Goal: Task Accomplishment & Management: Use online tool/utility

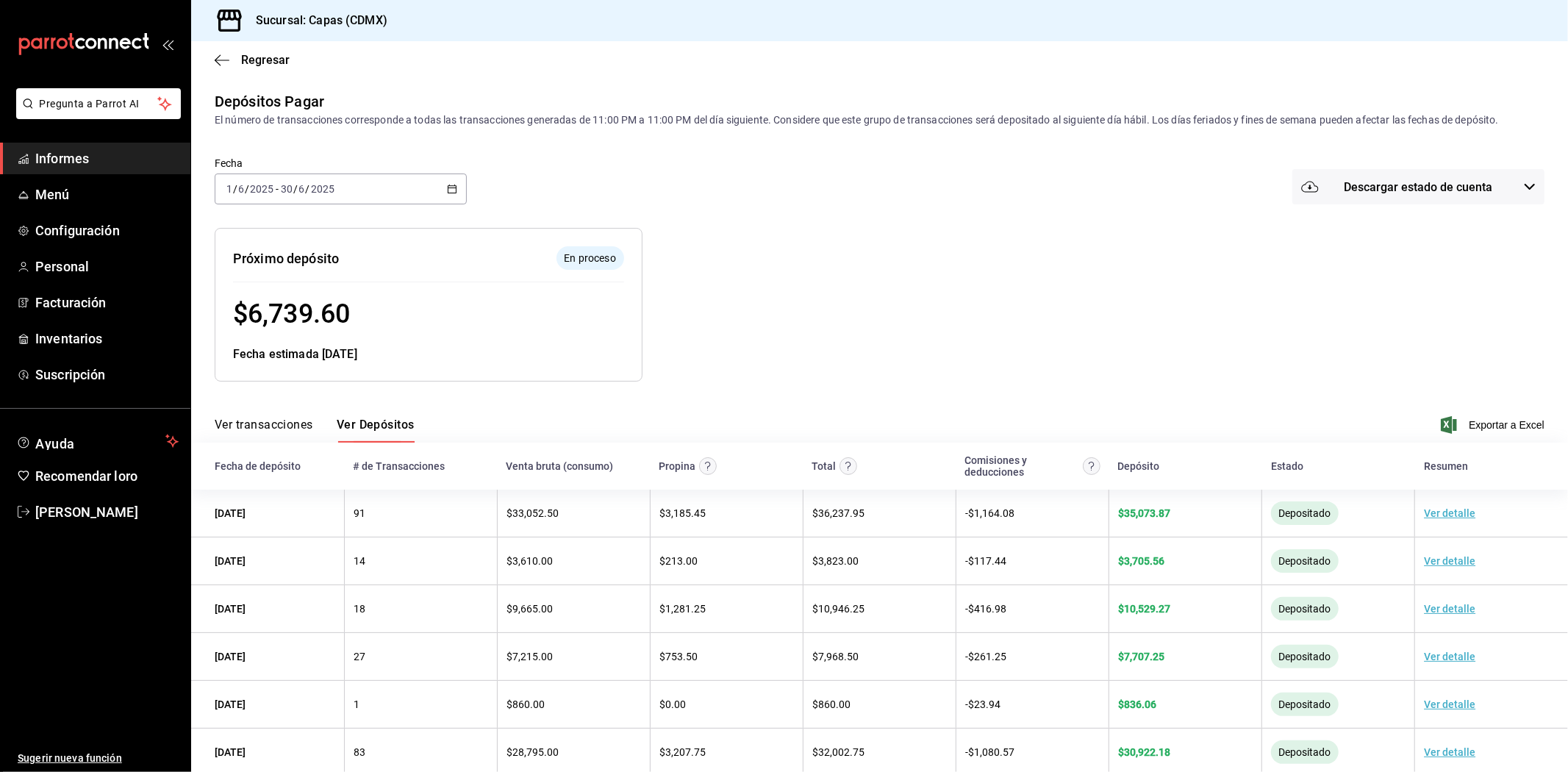
click at [449, 187] on icon "button" at bounding box center [452, 189] width 11 height 11
click at [272, 400] on font "Rango de fechas" at bounding box center [265, 398] width 78 height 12
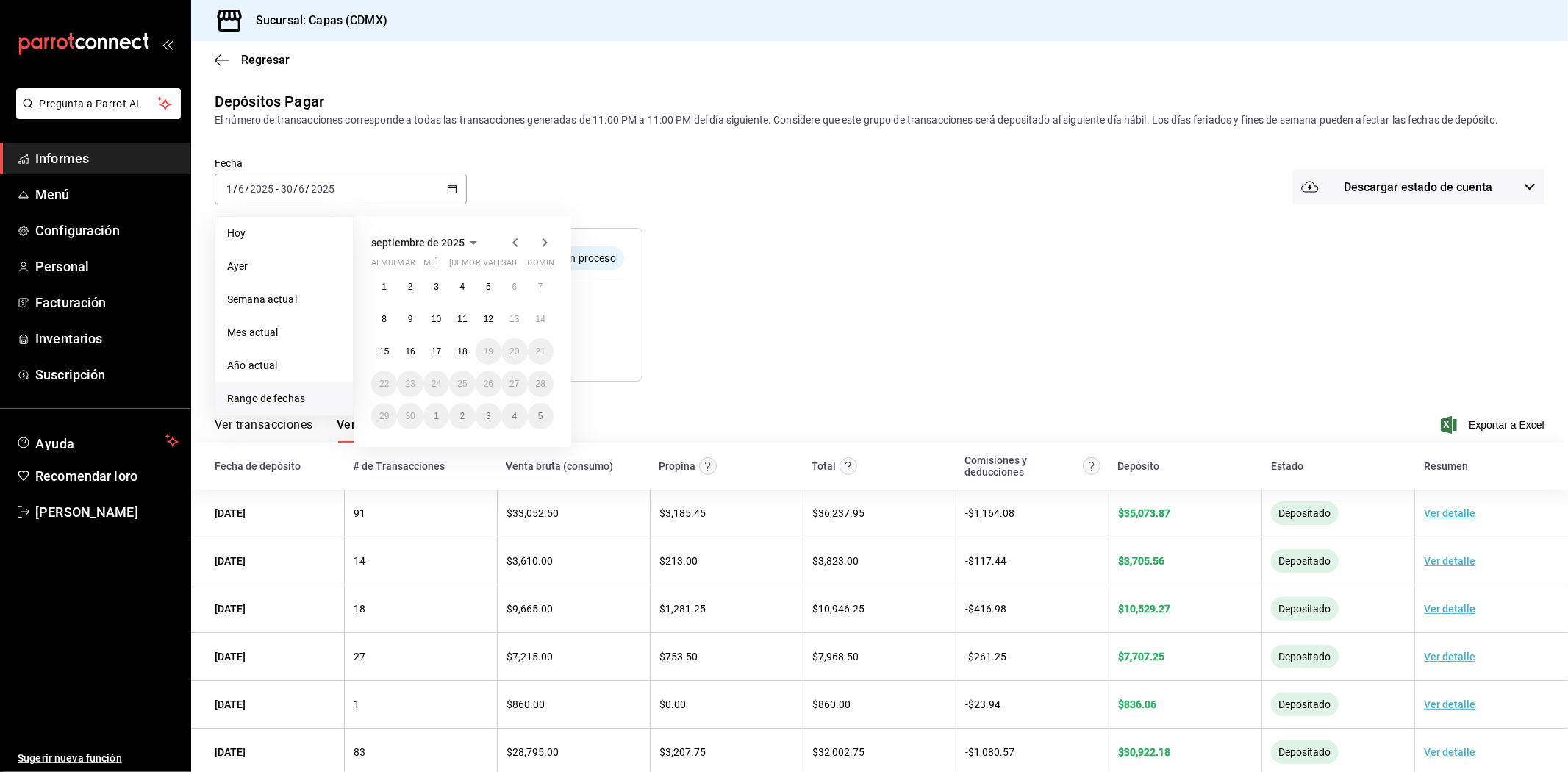
click at [518, 248] on icon "button" at bounding box center [515, 243] width 18 height 18
click at [416, 287] on button "1" at bounding box center [410, 293] width 26 height 27
click at [456, 419] on button "31" at bounding box center [461, 422] width 26 height 27
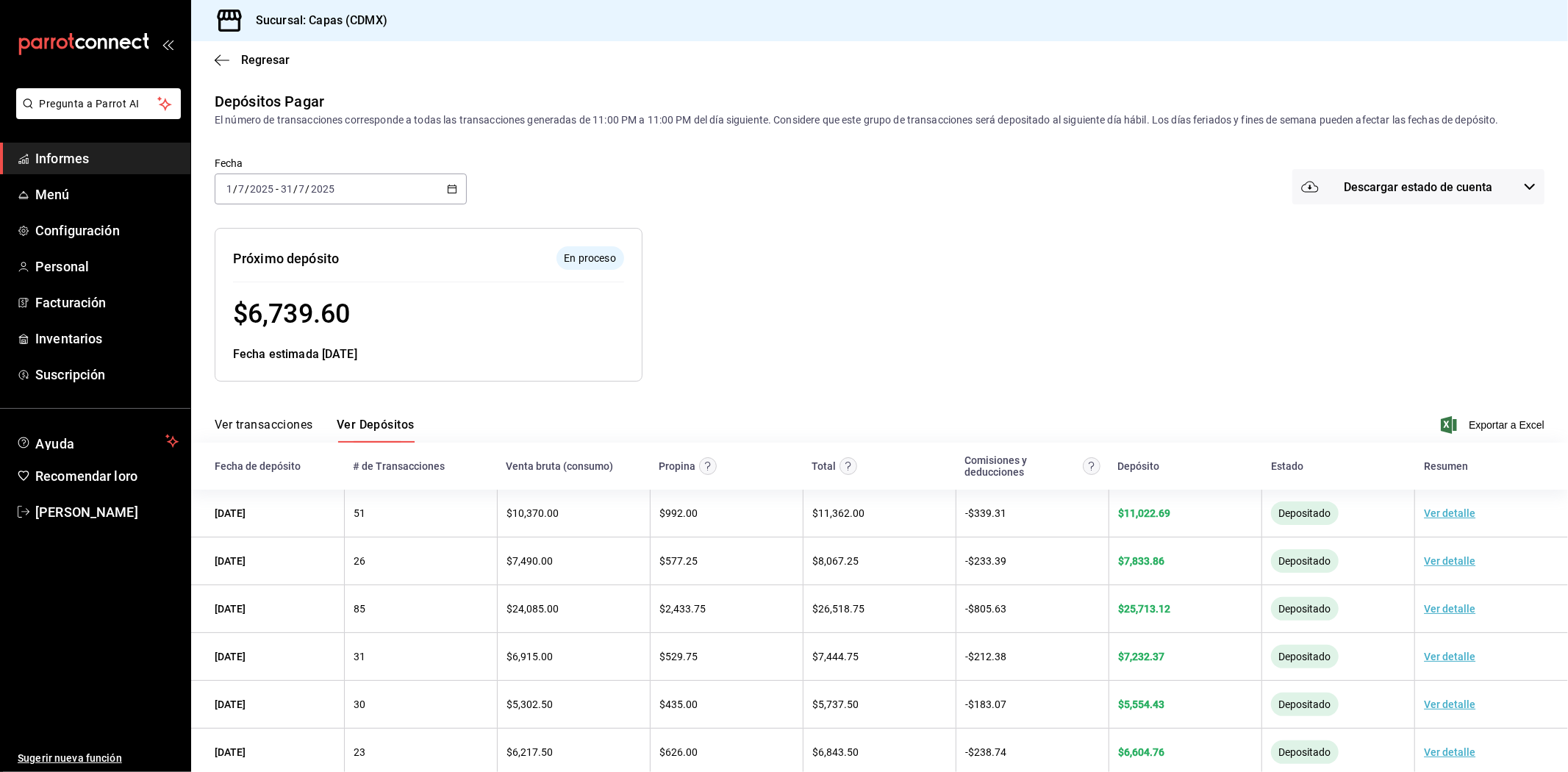
click at [747, 282] on div at bounding box center [981, 293] width 677 height 177
click at [1485, 418] on span "Exportar a Excel" at bounding box center [1494, 425] width 101 height 18
click at [443, 189] on div "[DATE] [DATE] - [DATE] [DATE]" at bounding box center [340, 188] width 252 height 31
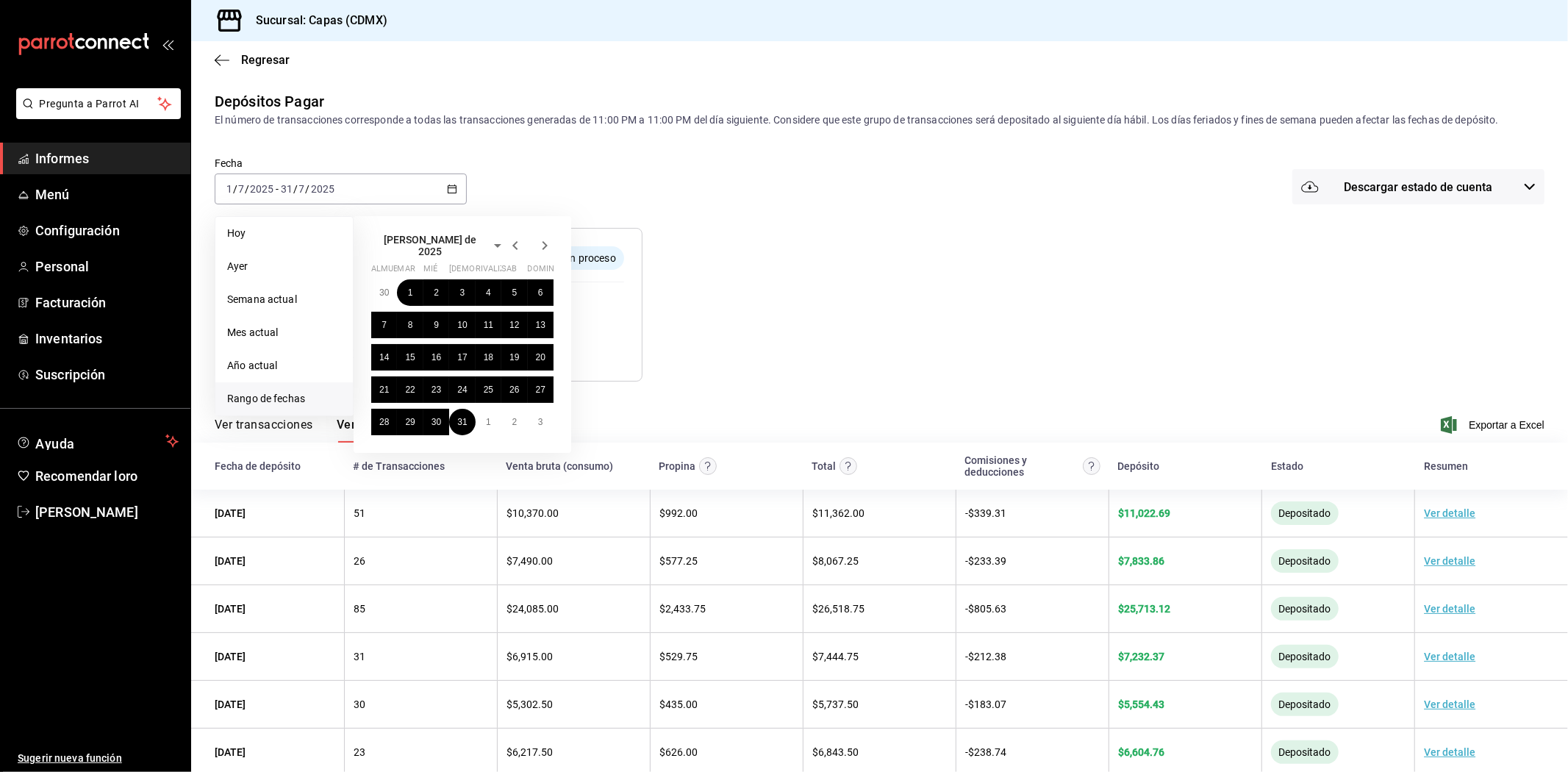
click at [541, 245] on icon "button" at bounding box center [544, 245] width 18 height 18
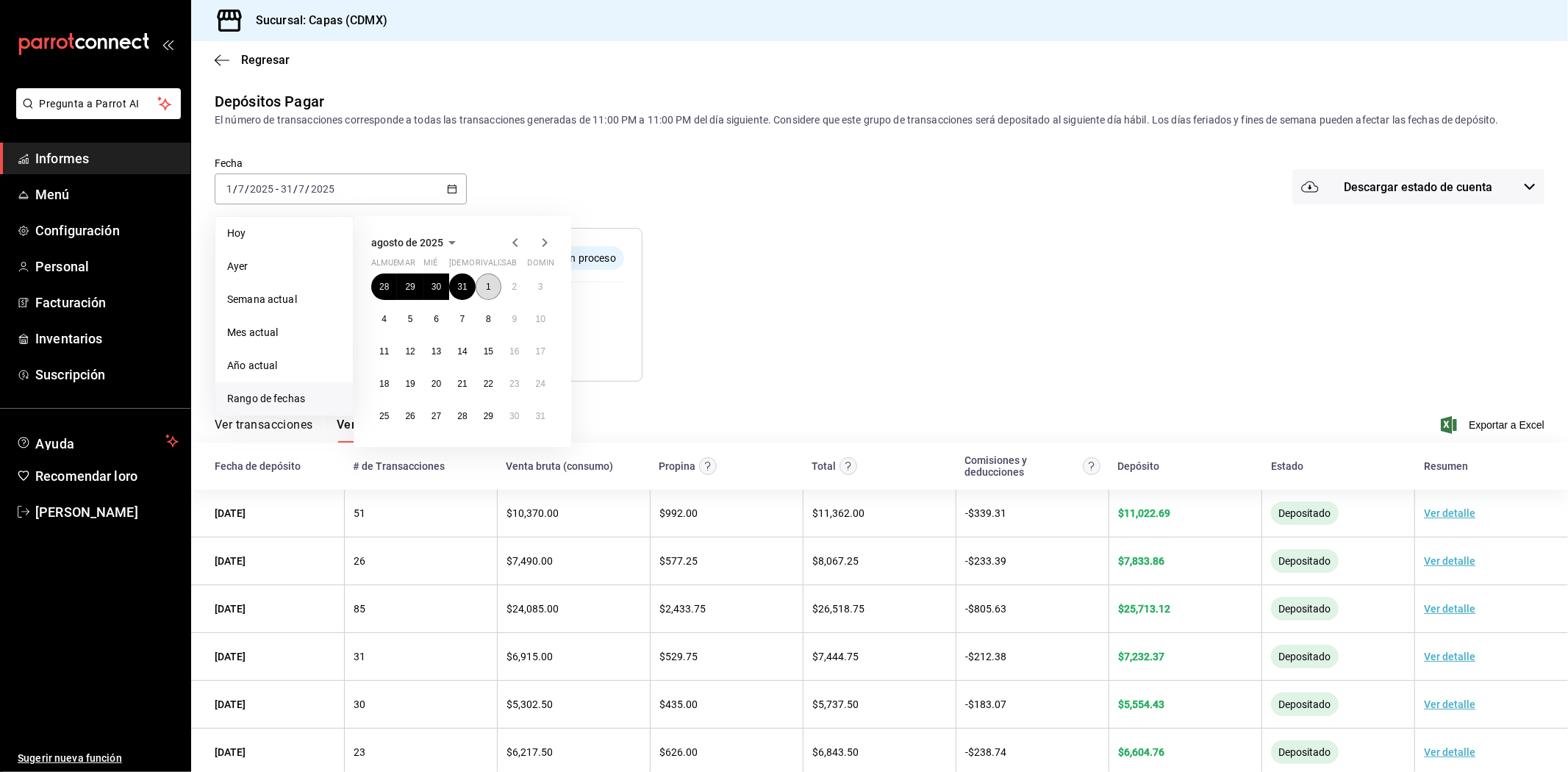
click at [493, 291] on button "1" at bounding box center [488, 286] width 26 height 27
click at [543, 419] on font "31" at bounding box center [540, 416] width 10 height 11
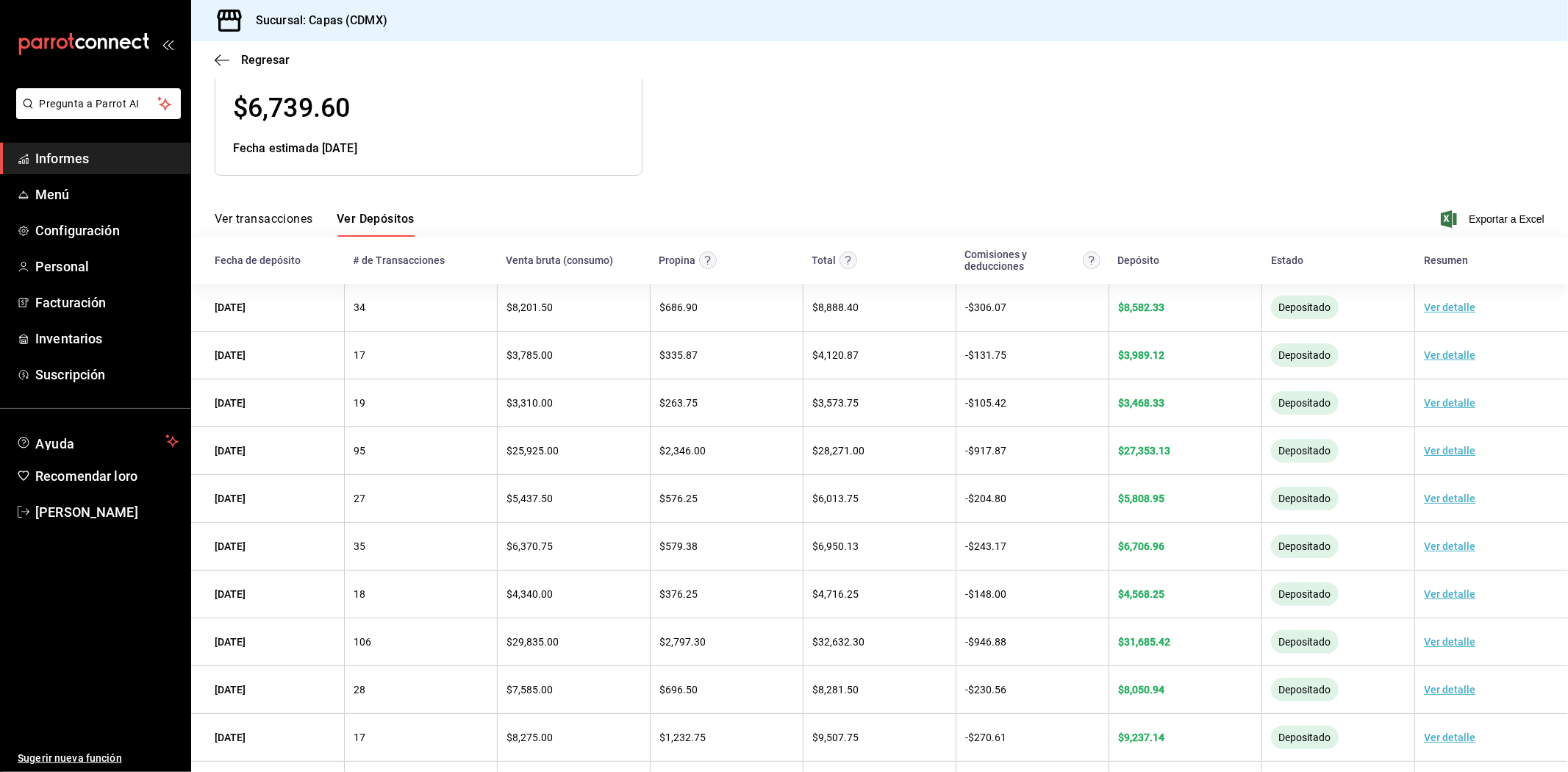
scroll to position [221, 0]
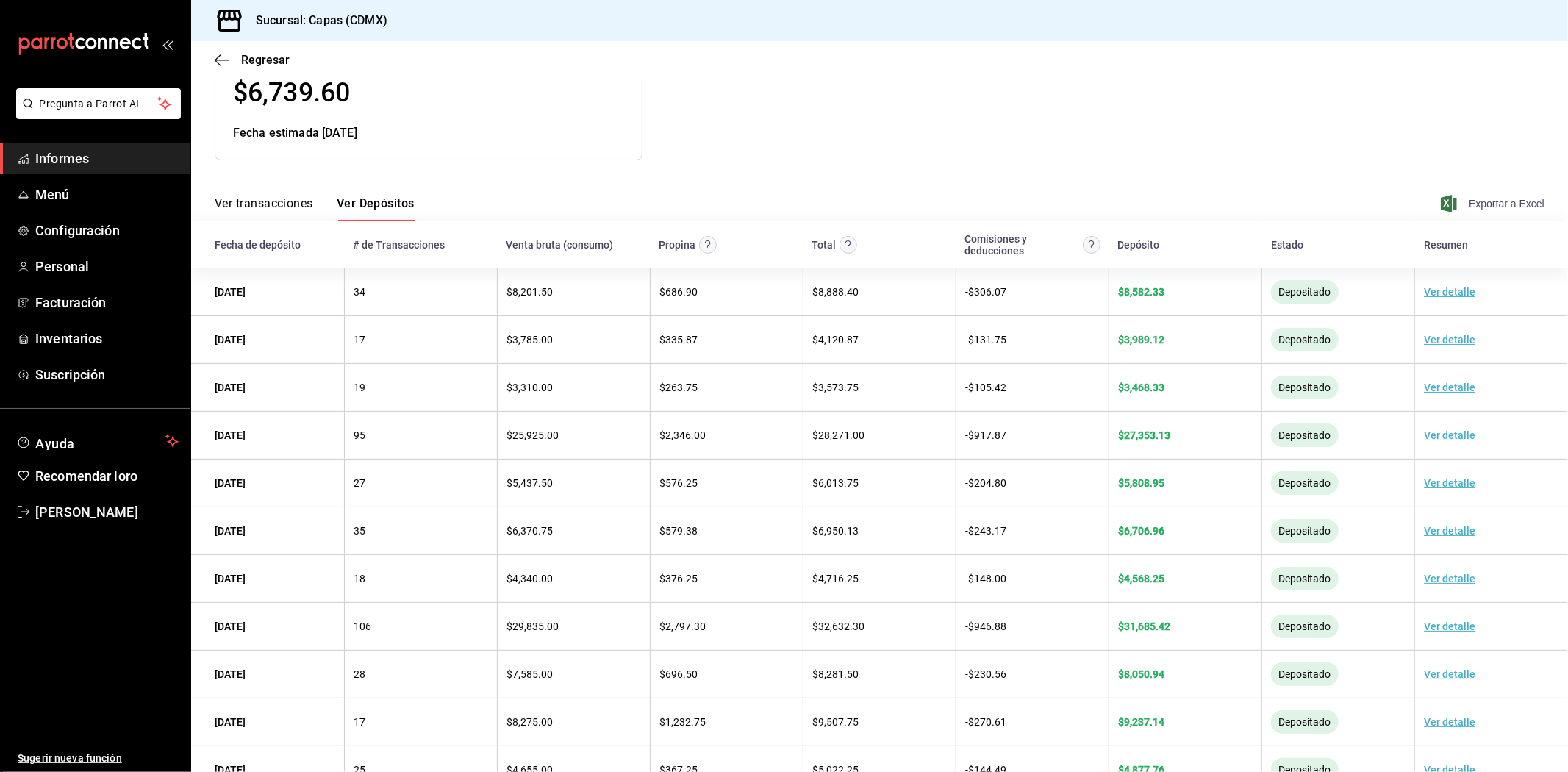
click at [1476, 208] on font "Exportar a Excel" at bounding box center [1506, 203] width 76 height 12
